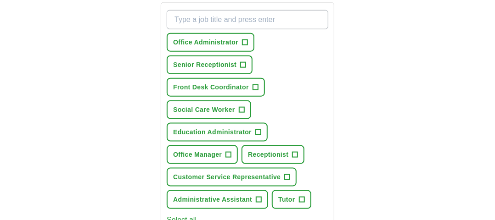
scroll to position [347, 0]
click at [229, 37] on span "Office Administrator" at bounding box center [205, 42] width 65 height 10
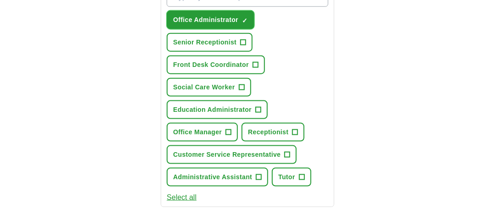
scroll to position [370, 0]
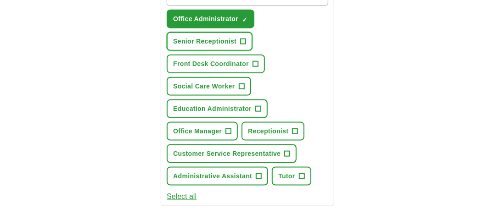
click at [229, 37] on span "Senior Receptionist" at bounding box center [204, 42] width 63 height 10
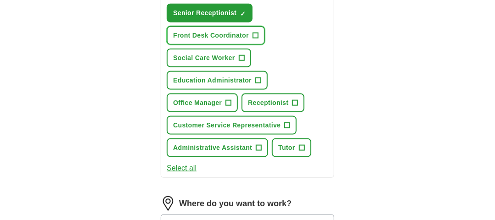
click at [229, 36] on span "Front Desk Coordinator" at bounding box center [211, 36] width 76 height 10
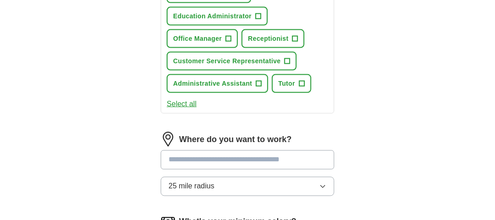
scroll to position [463, 0]
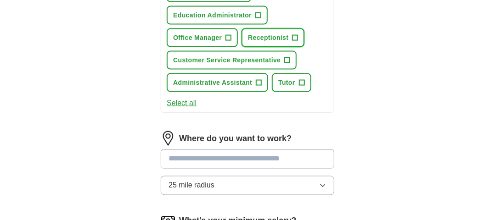
click at [262, 29] on button "Receptionist +" at bounding box center [272, 37] width 63 height 19
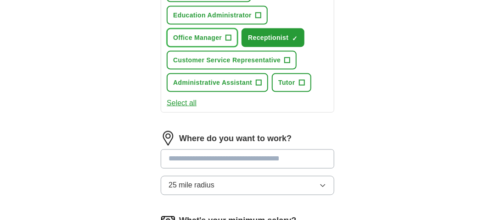
click at [218, 33] on span "Office Manager" at bounding box center [197, 38] width 49 height 10
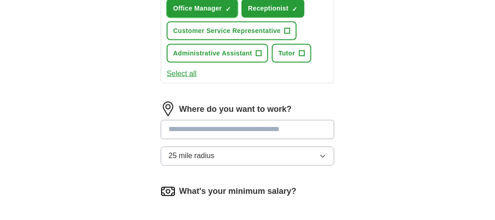
scroll to position [494, 0]
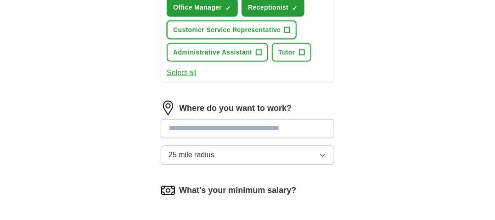
click at [233, 25] on span "Customer Service Representative" at bounding box center [226, 30] width 107 height 10
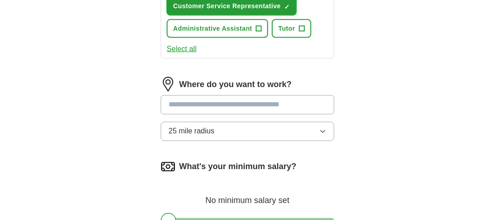
scroll to position [518, 0]
click at [255, 22] on button "Administrative Assistant +" at bounding box center [217, 28] width 101 height 19
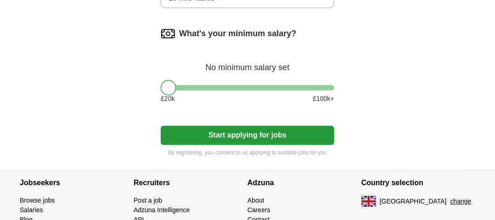
scroll to position [652, 0]
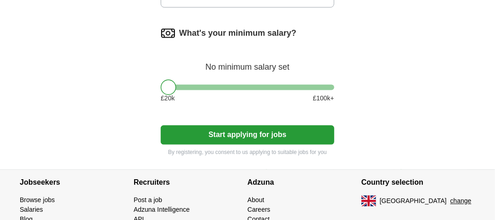
click at [262, 132] on button "Start applying for jobs" at bounding box center [247, 134] width 173 height 19
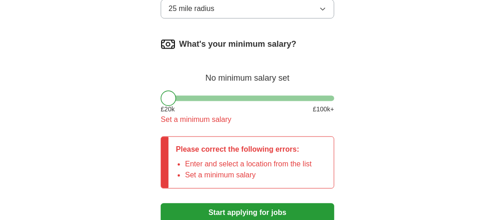
scroll to position [663, 0]
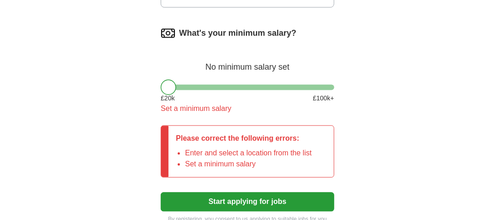
click at [282, 79] on div "What's your minimum salary? No minimum salary set £ 20 k £ 100 k+ Set a minimum…" at bounding box center [247, 74] width 173 height 96
click at [265, 84] on div at bounding box center [247, 87] width 173 height 6
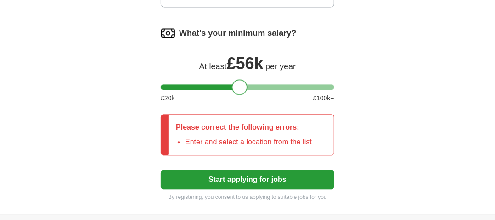
click at [240, 84] on div at bounding box center [247, 87] width 173 height 6
click at [204, 79] on div "What's your minimum salary? At least £ 56k per year £ 20 k £ 100 k+" at bounding box center [247, 68] width 173 height 85
click at [195, 84] on div at bounding box center [247, 87] width 173 height 6
click at [179, 84] on div at bounding box center [247, 87] width 173 height 6
click at [212, 175] on button "Start applying for jobs" at bounding box center [247, 179] width 173 height 19
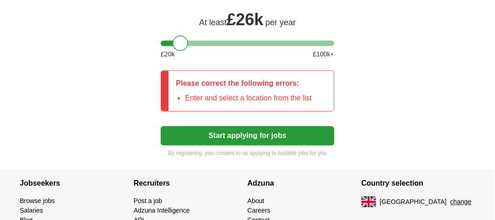
scroll to position [712, 0]
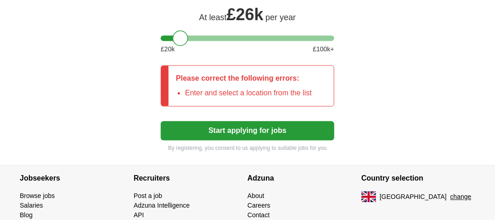
click at [240, 128] on button "Start applying for jobs" at bounding box center [247, 130] width 173 height 19
click at [216, 35] on div at bounding box center [247, 38] width 173 height 6
click at [234, 128] on button "Start applying for jobs" at bounding box center [247, 130] width 173 height 19
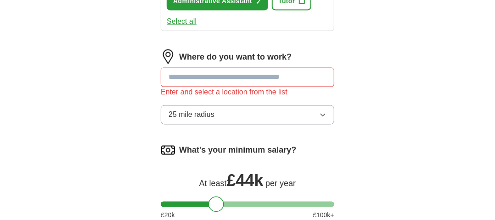
scroll to position [535, 0]
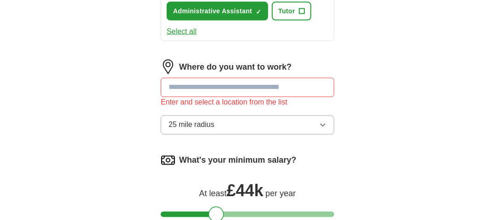
click at [259, 78] on input "text" at bounding box center [247, 87] width 173 height 19
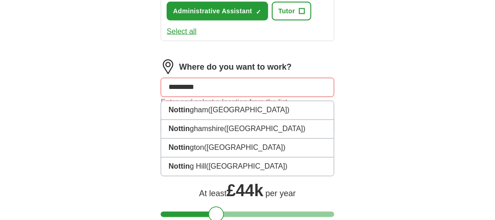
type input "**********"
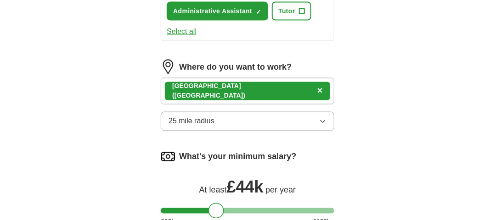
click at [294, 89] on div "[GEOGRAPHIC_DATA] ([GEOGRAPHIC_DATA]) ×" at bounding box center [247, 91] width 173 height 27
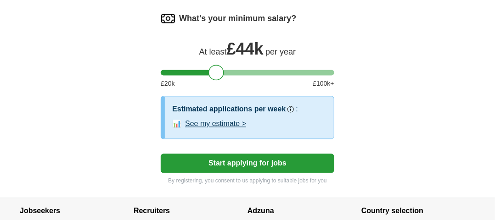
scroll to position [726, 0]
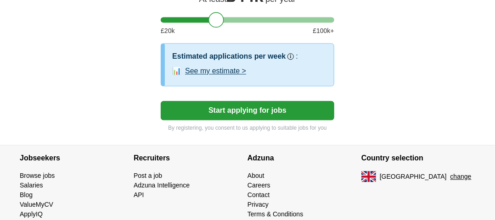
click at [290, 102] on button "Start applying for jobs" at bounding box center [247, 110] width 173 height 19
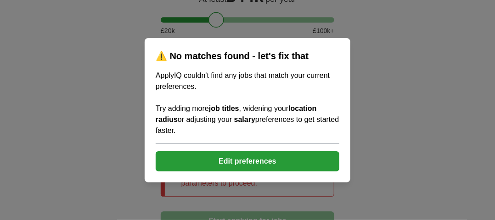
click at [254, 156] on button "Edit preferences" at bounding box center [248, 161] width 184 height 20
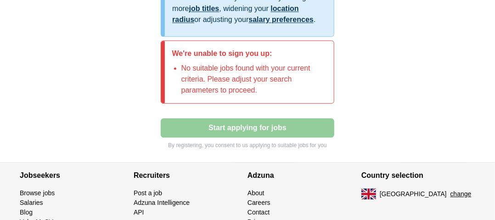
scroll to position [820, 0]
